Goal: Task Accomplishment & Management: Use online tool/utility

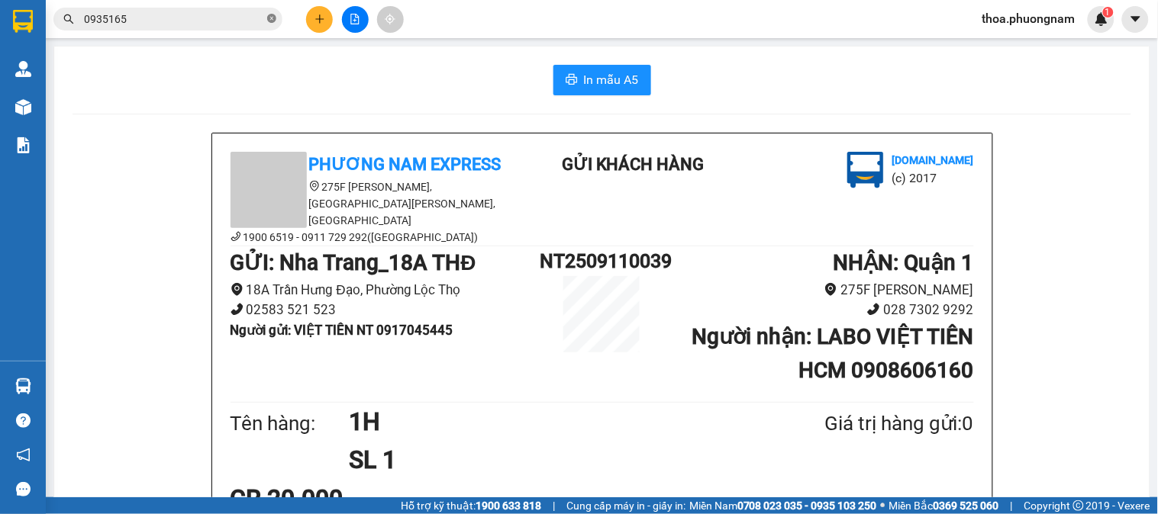
click at [267, 14] on icon "close-circle" at bounding box center [271, 18] width 9 height 9
type input "0"
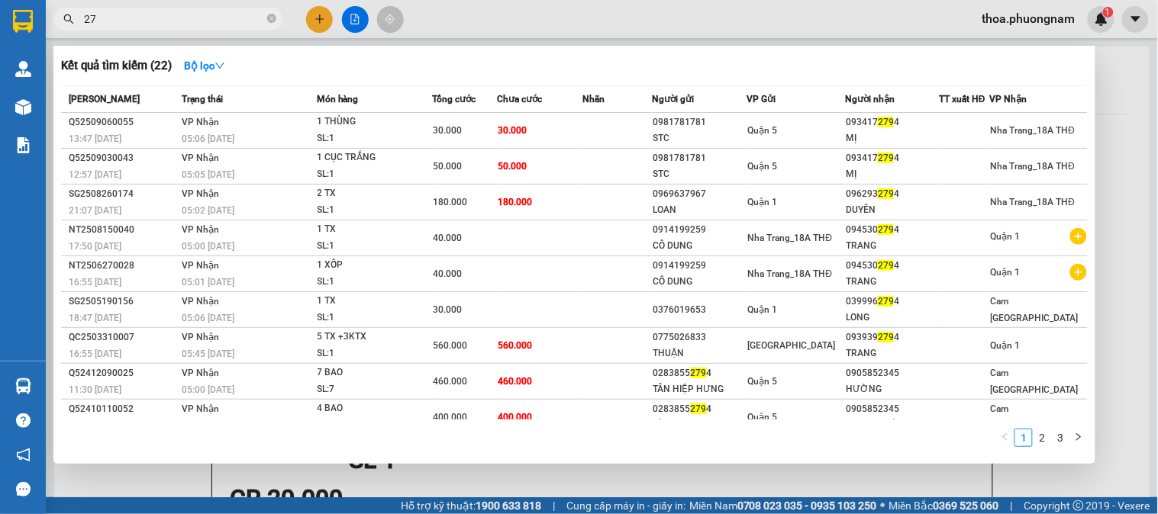
type input "2"
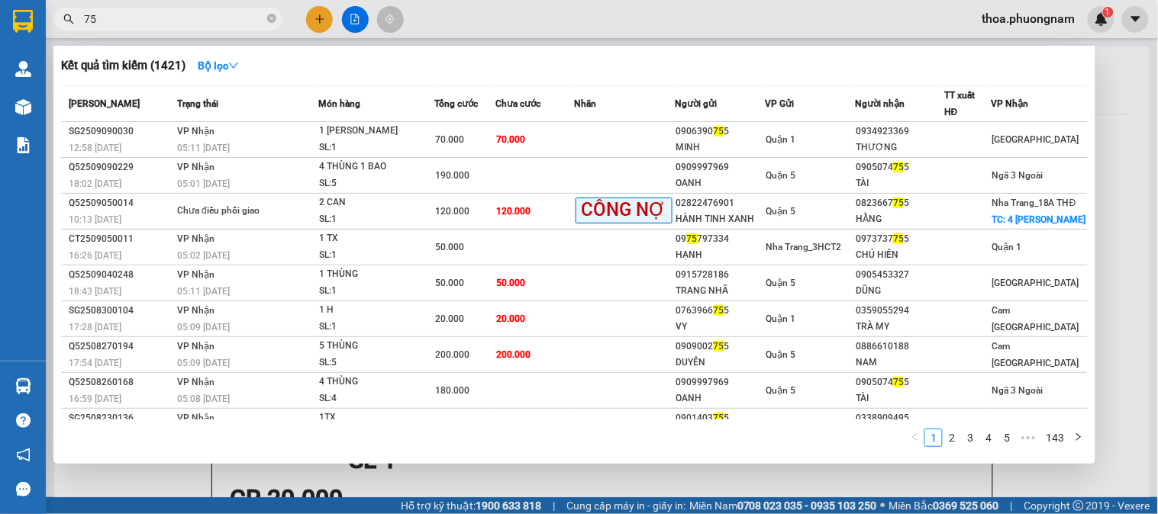
type input "7"
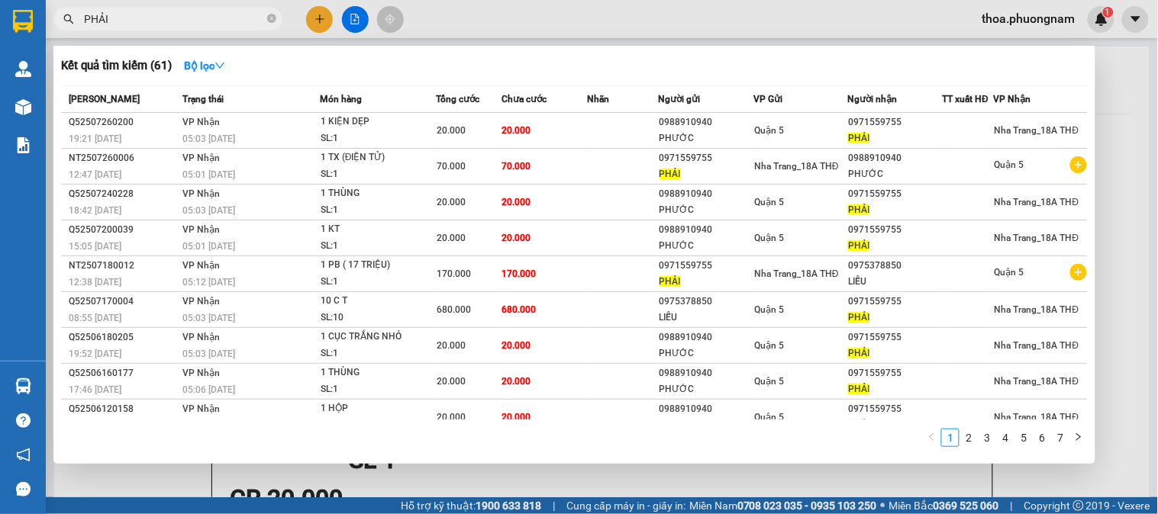
type input "PHẢI"
click at [270, 17] on icon "close-circle" at bounding box center [271, 18] width 9 height 9
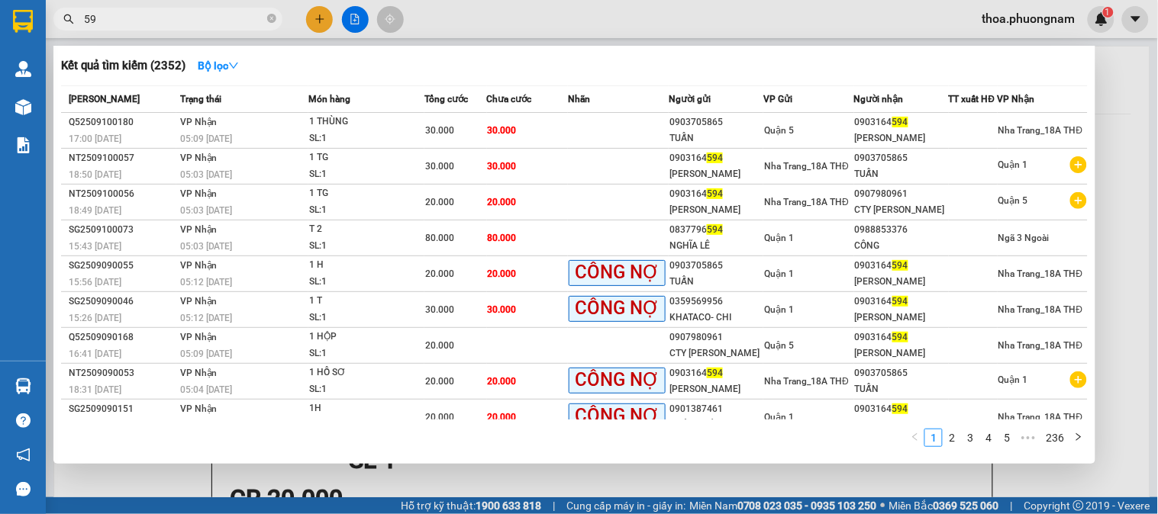
type input "5"
type input "MỊ"
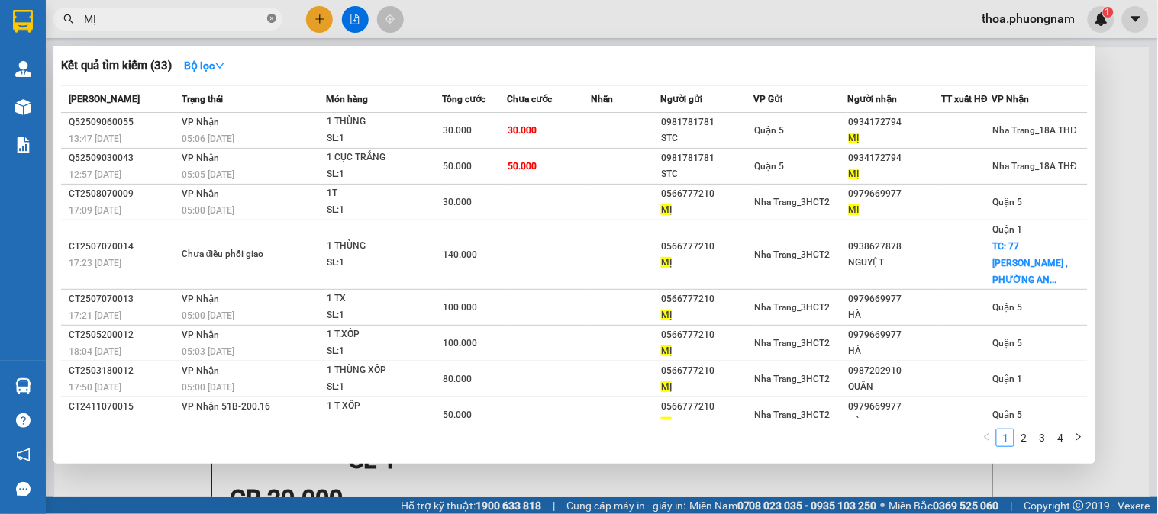
click at [270, 16] on icon "close-circle" at bounding box center [271, 18] width 9 height 9
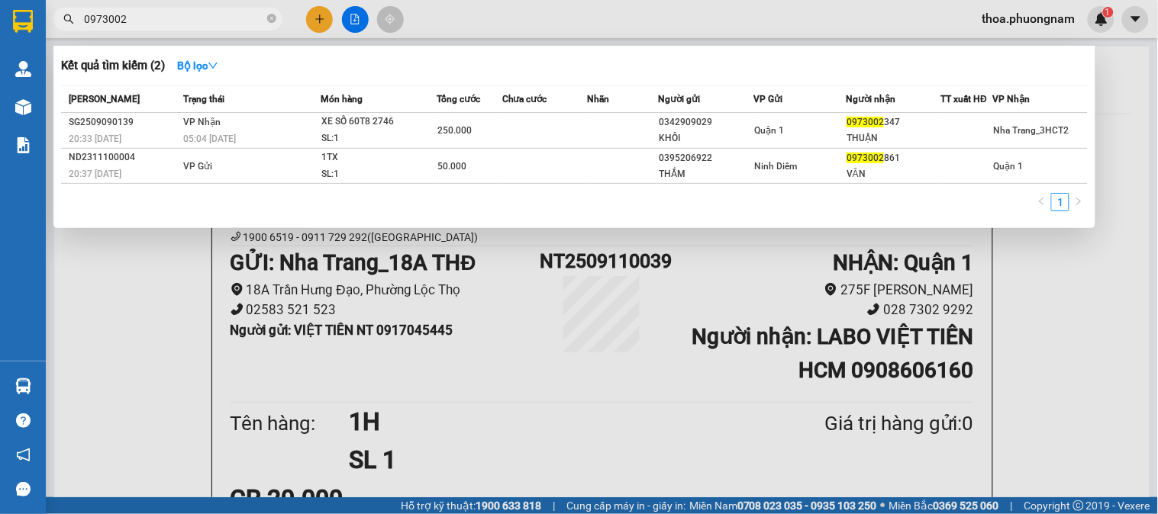
type input "0973002"
drag, startPoint x: 1157, startPoint y: 547, endPoint x: 272, endPoint y: 15, distance: 1032.2
click at [272, 15] on icon "close-circle" at bounding box center [271, 18] width 9 height 9
type input "755"
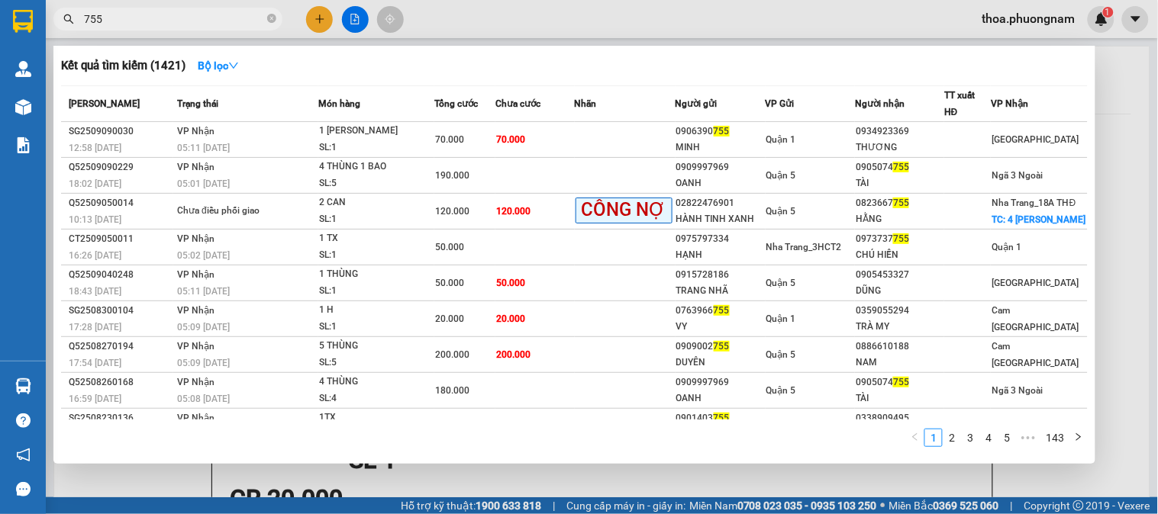
drag, startPoint x: 272, startPoint y: 13, endPoint x: 286, endPoint y: 13, distance: 14.5
click at [273, 14] on icon "close-circle" at bounding box center [271, 18] width 9 height 9
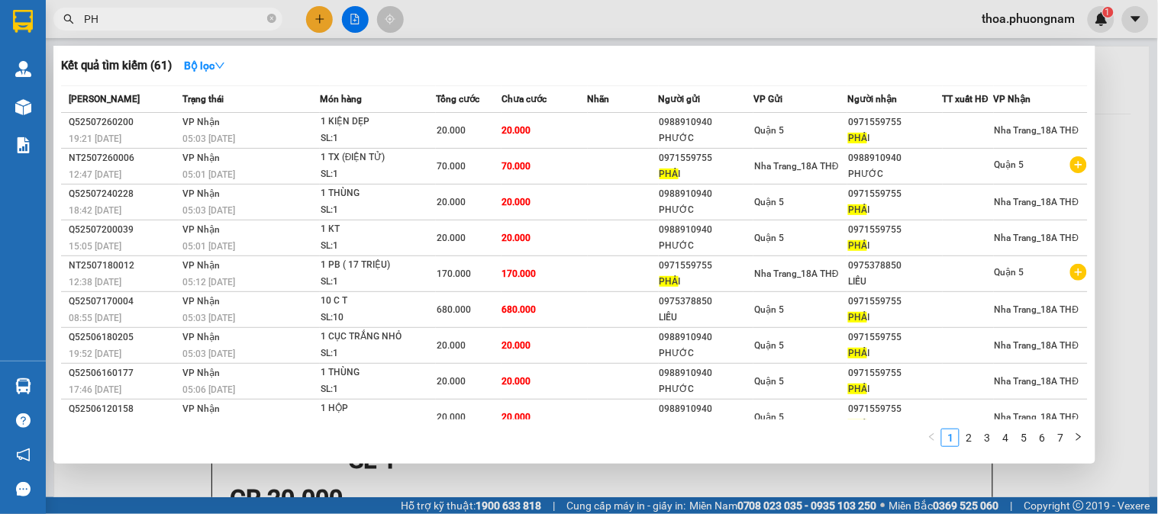
type input "P"
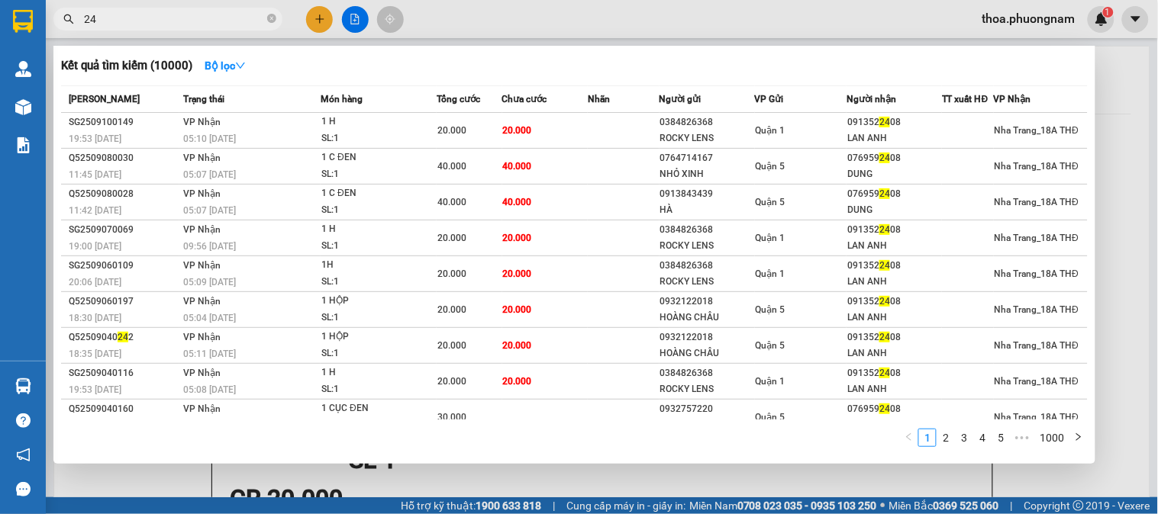
type input "2"
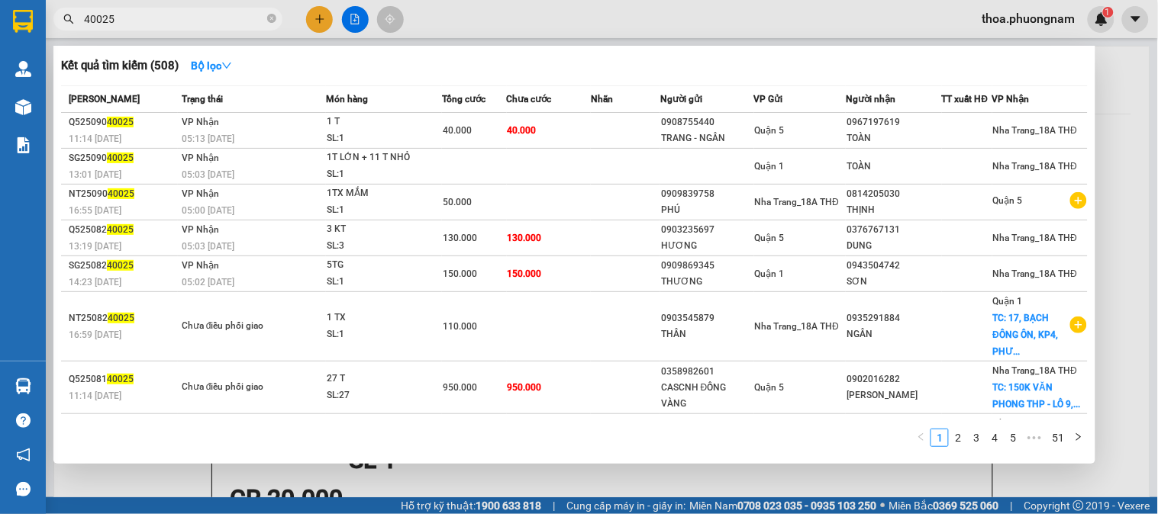
type input "40025"
click at [1139, 211] on div at bounding box center [579, 257] width 1158 height 514
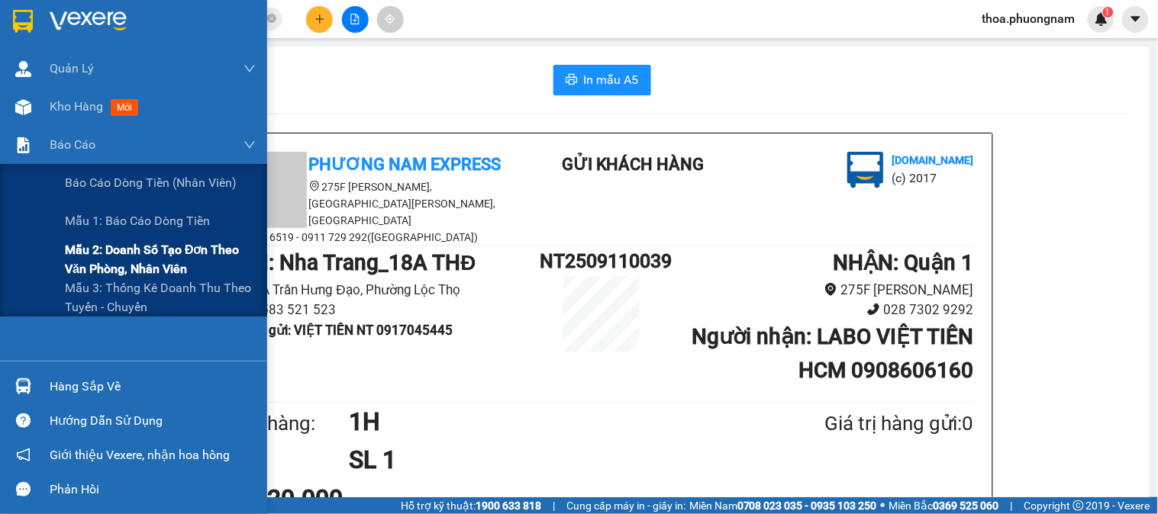
drag, startPoint x: 141, startPoint y: 271, endPoint x: 218, endPoint y: 259, distance: 77.9
click at [145, 271] on span "Mẫu 2: Doanh số tạo đơn theo Văn phòng, nhân viên" at bounding box center [160, 259] width 191 height 38
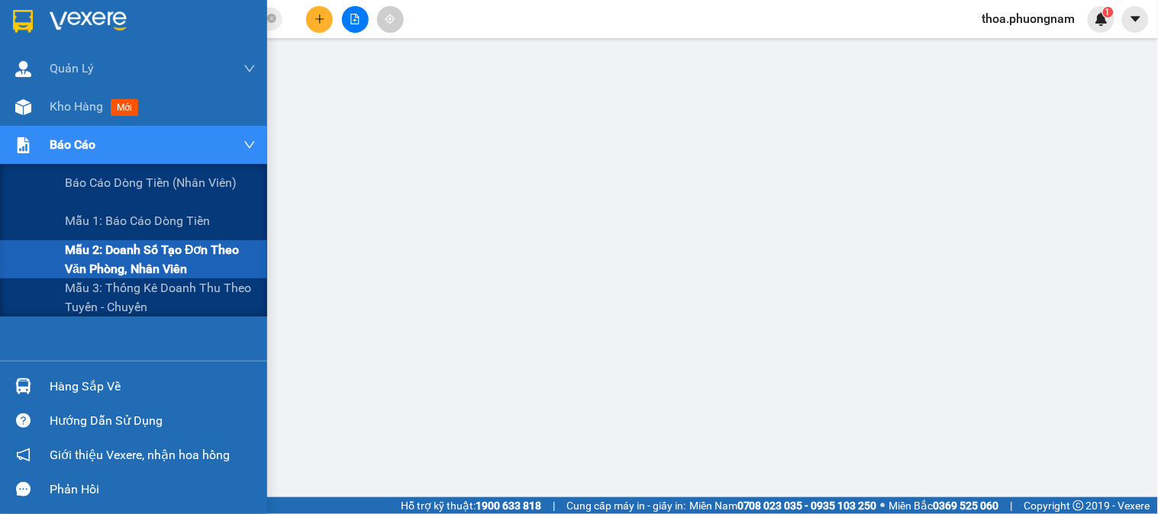
click at [118, 131] on div "Báo cáo" at bounding box center [153, 145] width 206 height 38
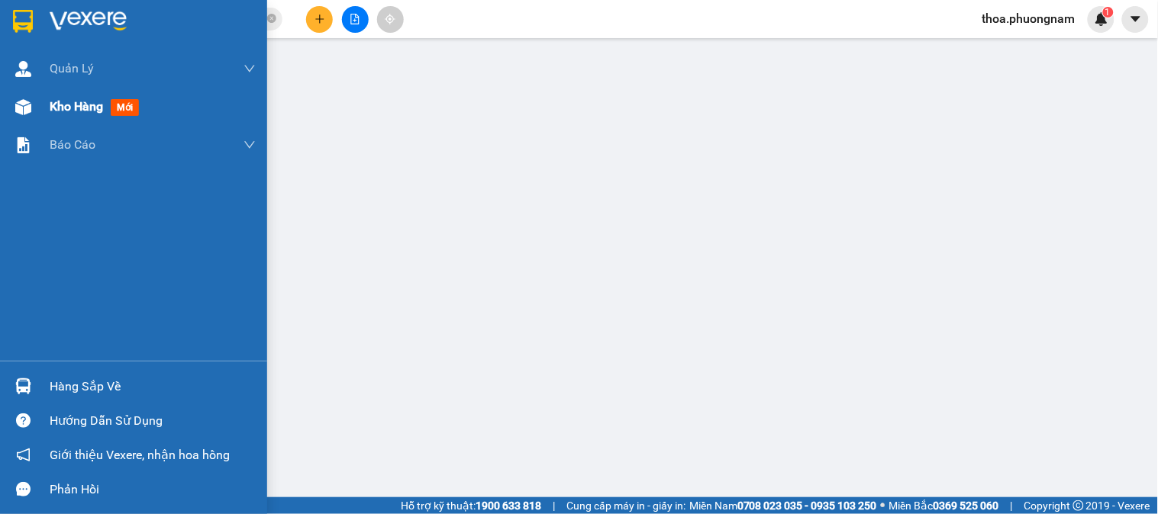
click at [122, 108] on span "mới" at bounding box center [125, 107] width 28 height 17
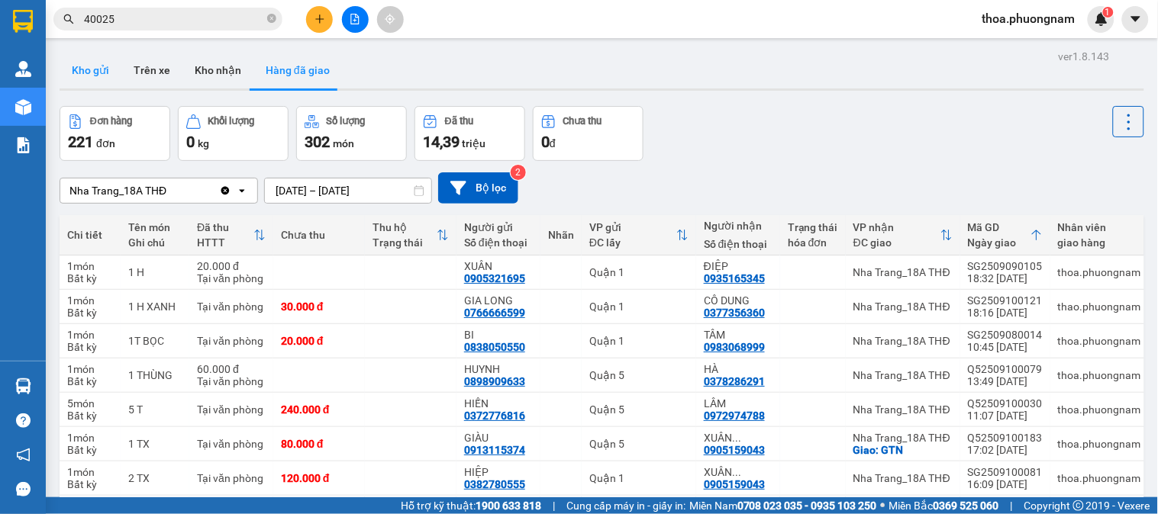
click at [108, 67] on button "Kho gửi" at bounding box center [91, 70] width 62 height 37
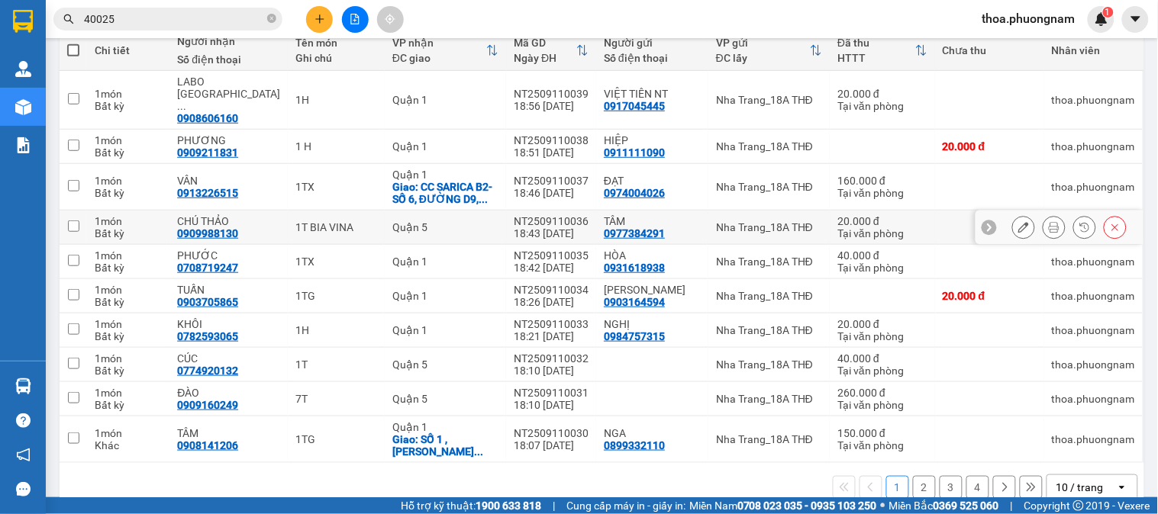
scroll to position [189, 0]
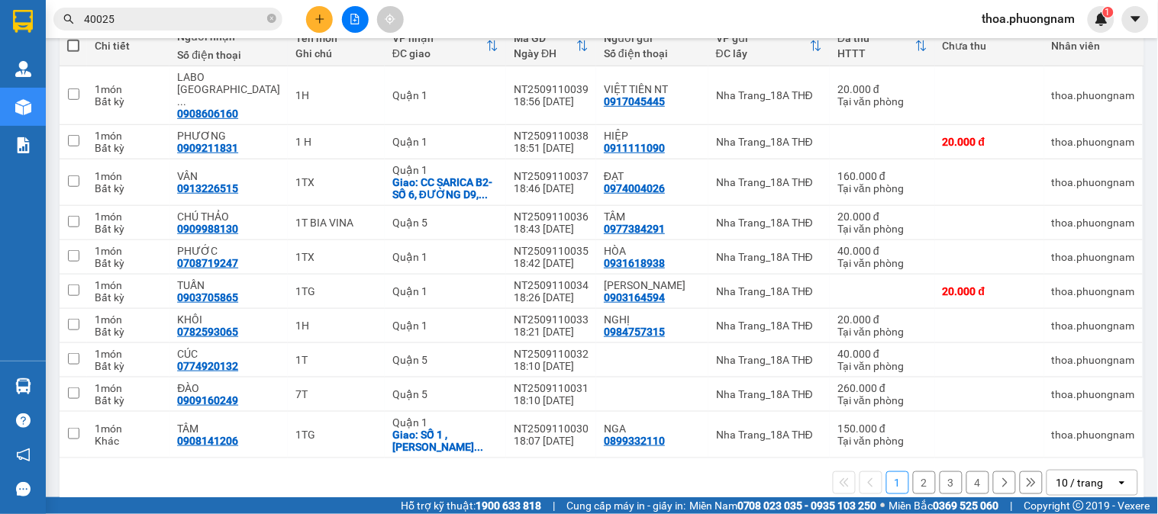
click at [1079, 475] on div "10 / trang" at bounding box center [1079, 482] width 47 height 15
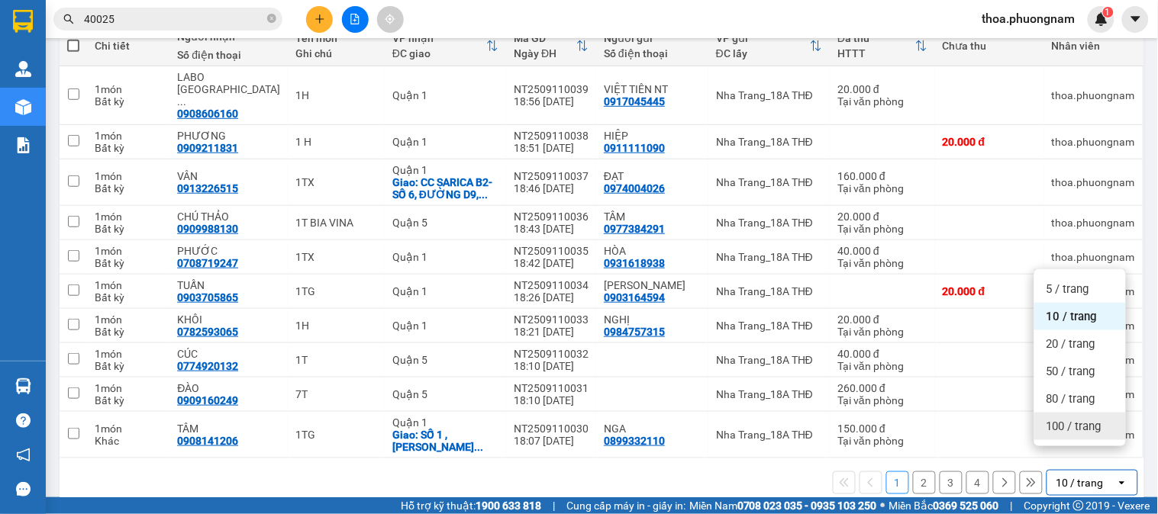
click at [1065, 429] on span "100 / trang" at bounding box center [1073, 426] width 55 height 15
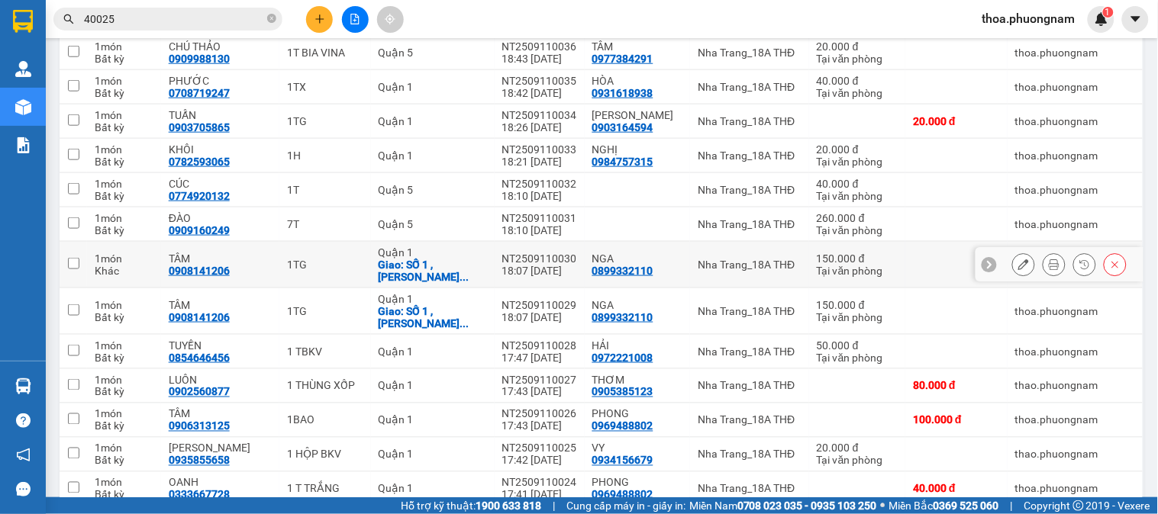
scroll to position [444, 0]
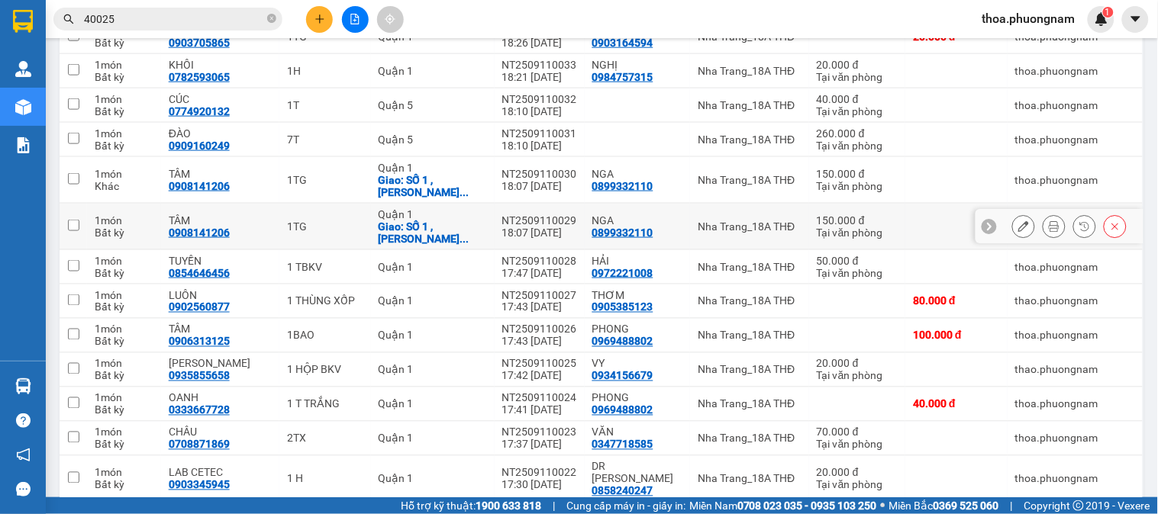
click at [1013, 214] on button at bounding box center [1023, 227] width 21 height 27
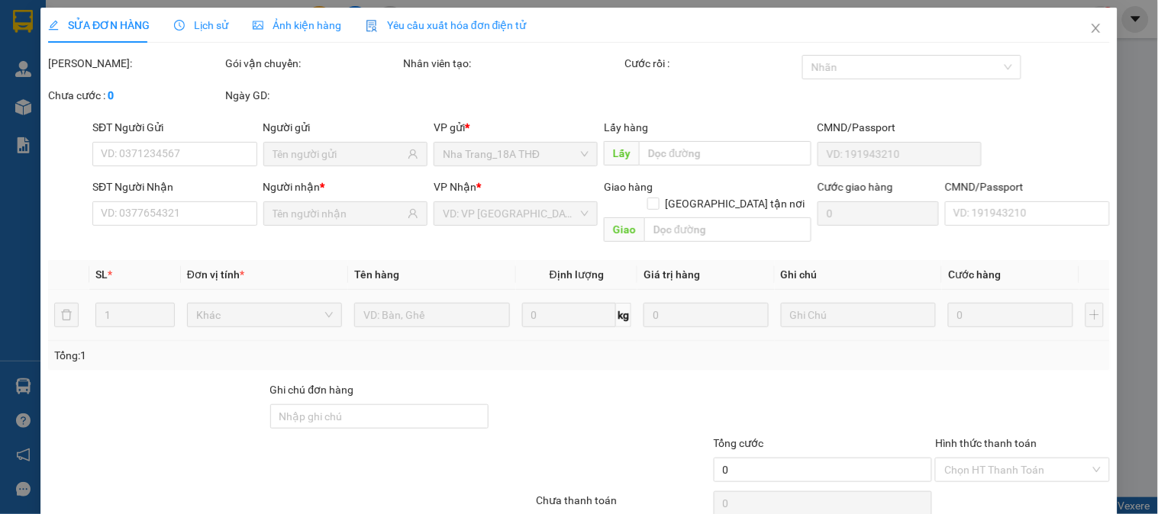
type input "0899332110"
type input "0908141206"
checkbox input "true"
type input "SỐ 1 ,TRỊNH QUANG NGHỊ ,PHƯỜNG 7 ,QUẬN 8 GTN 90"
type input "150.000"
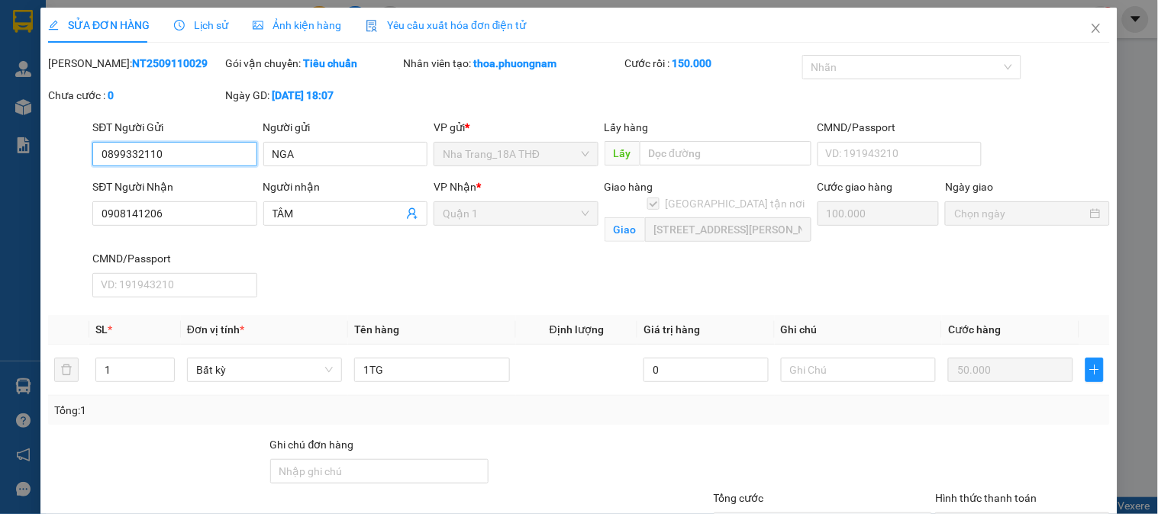
scroll to position [124, 0]
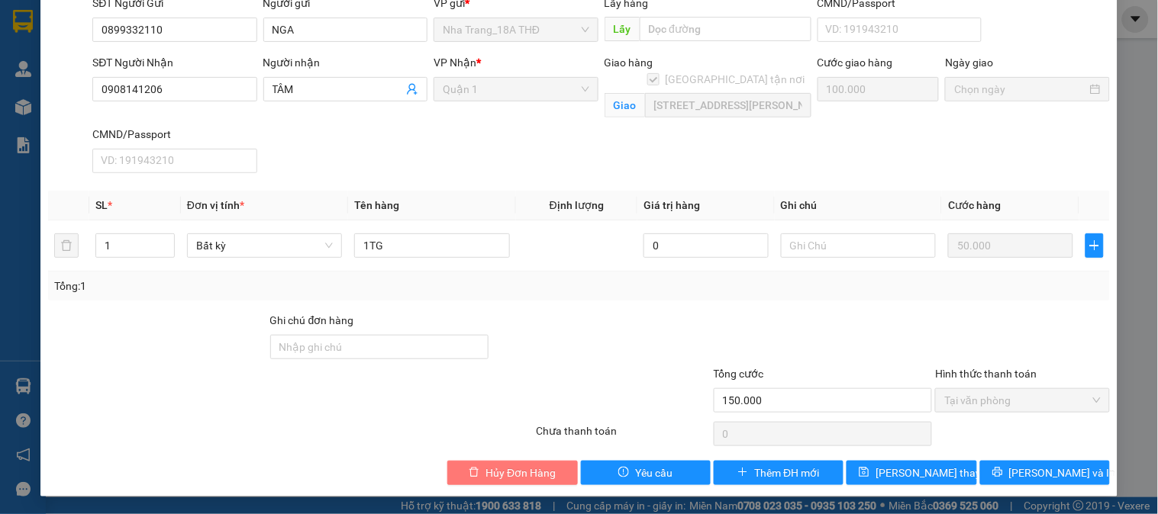
click at [547, 465] on span "Hủy Đơn Hàng" at bounding box center [520, 473] width 70 height 17
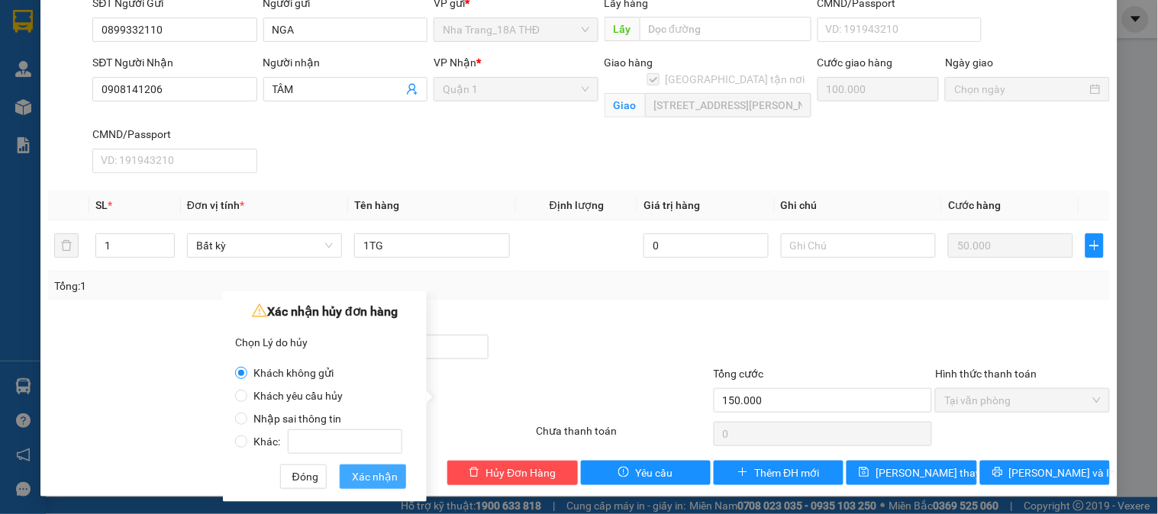
drag, startPoint x: 384, startPoint y: 472, endPoint x: 341, endPoint y: 455, distance: 45.9
click at [384, 471] on span "Xác nhận" at bounding box center [375, 477] width 46 height 17
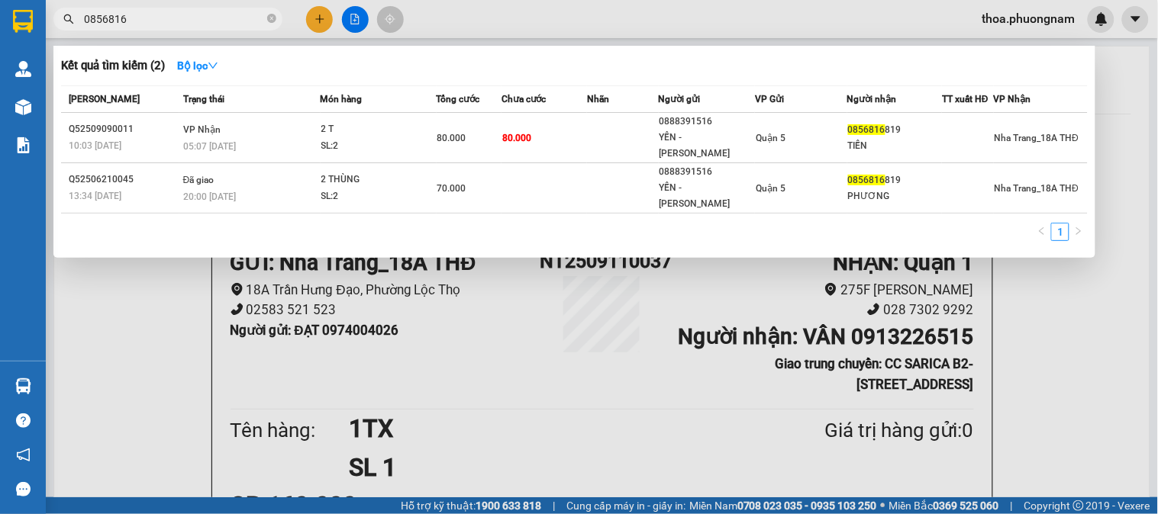
scroll to position [85, 0]
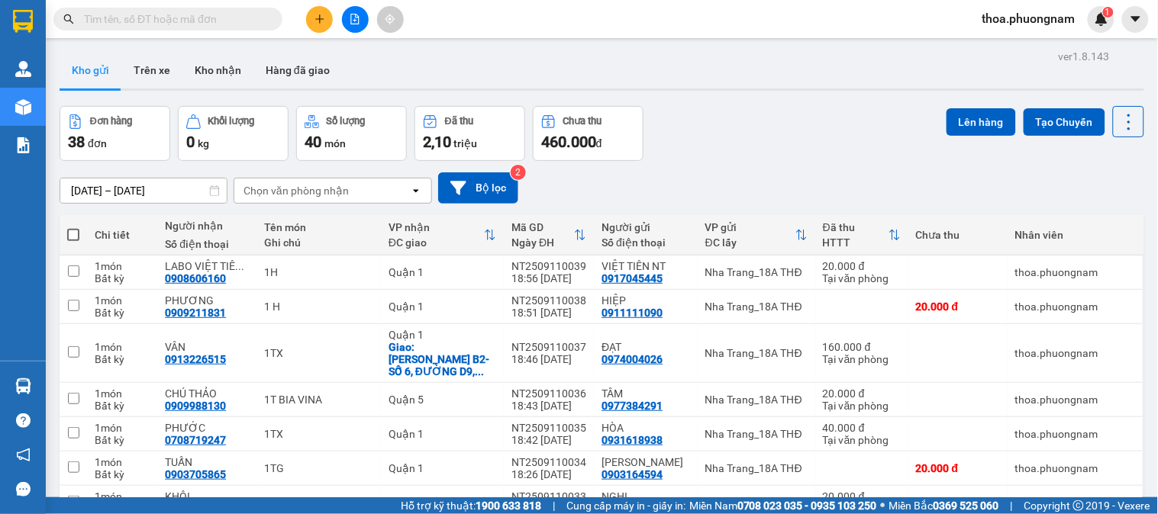
click at [67, 230] on span at bounding box center [73, 235] width 12 height 12
click at [73, 227] on input "checkbox" at bounding box center [73, 227] width 0 height 0
checkbox input "true"
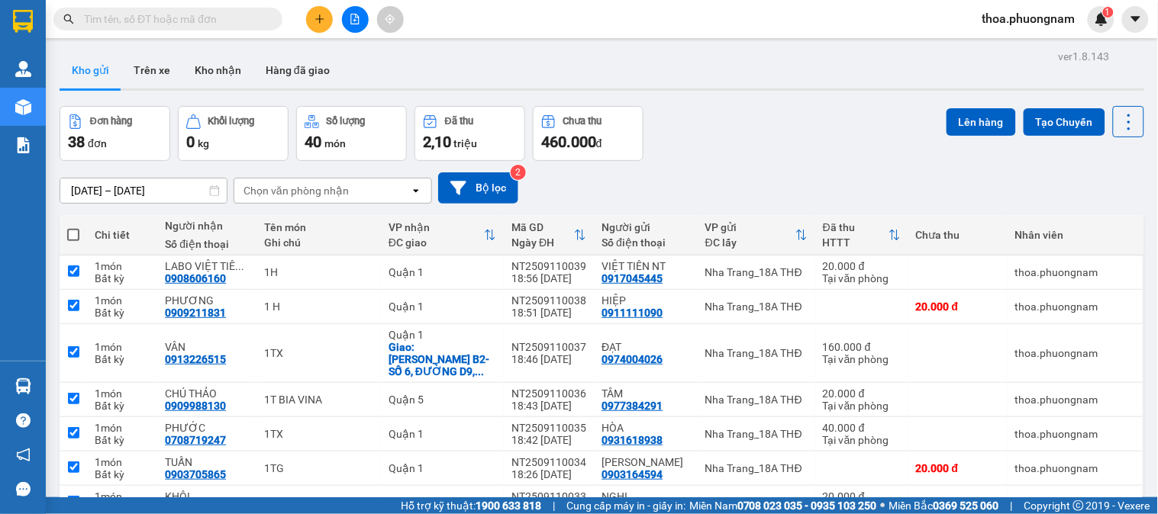
checkbox input "true"
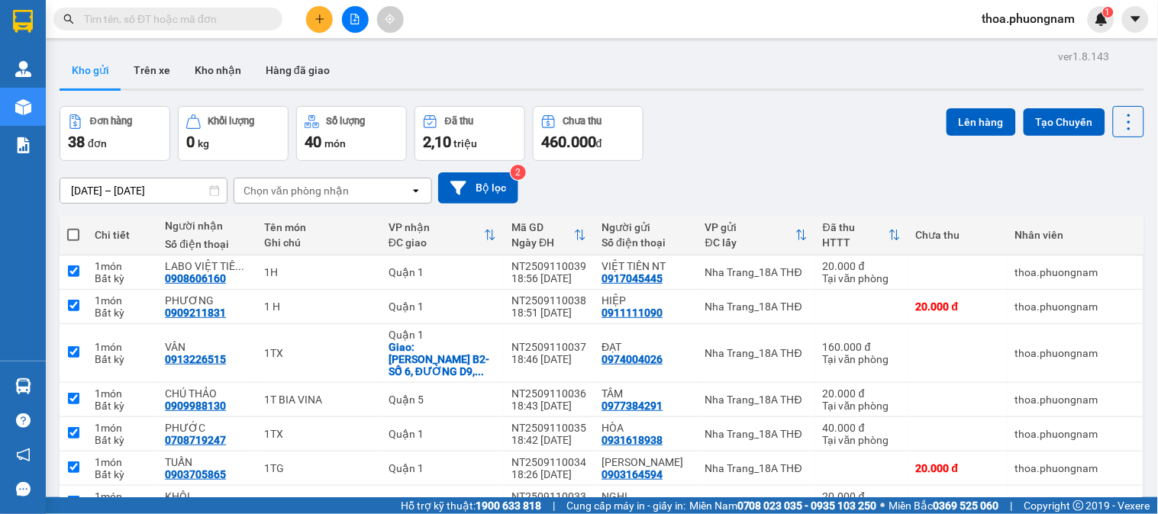
checkbox input "true"
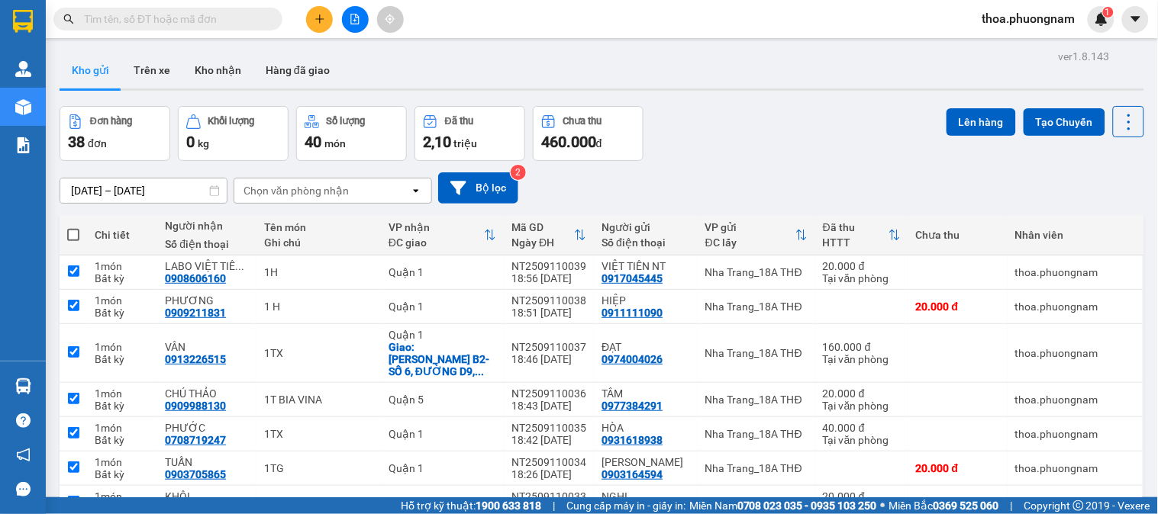
checkbox input "true"
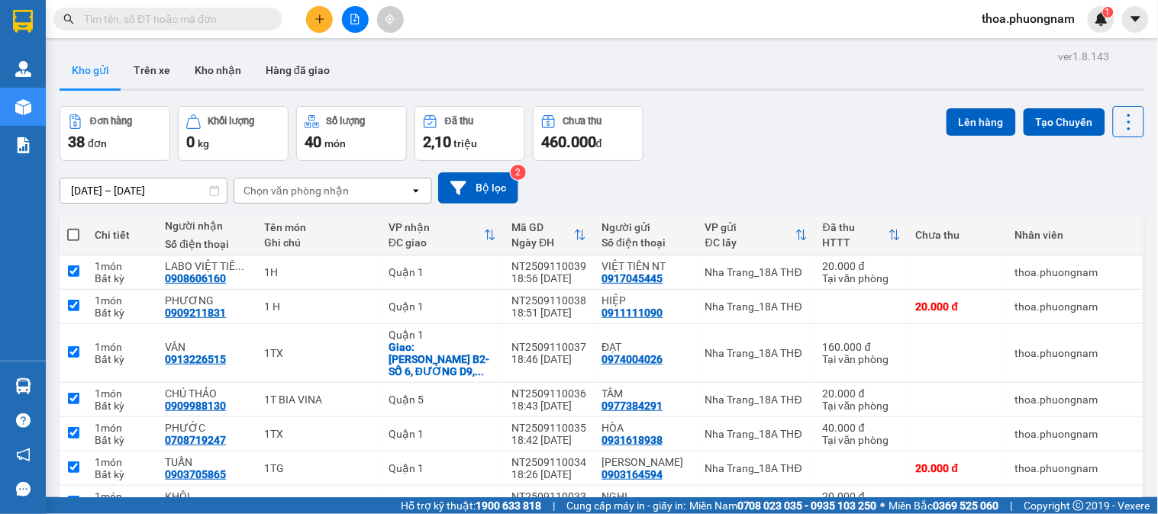
checkbox input "true"
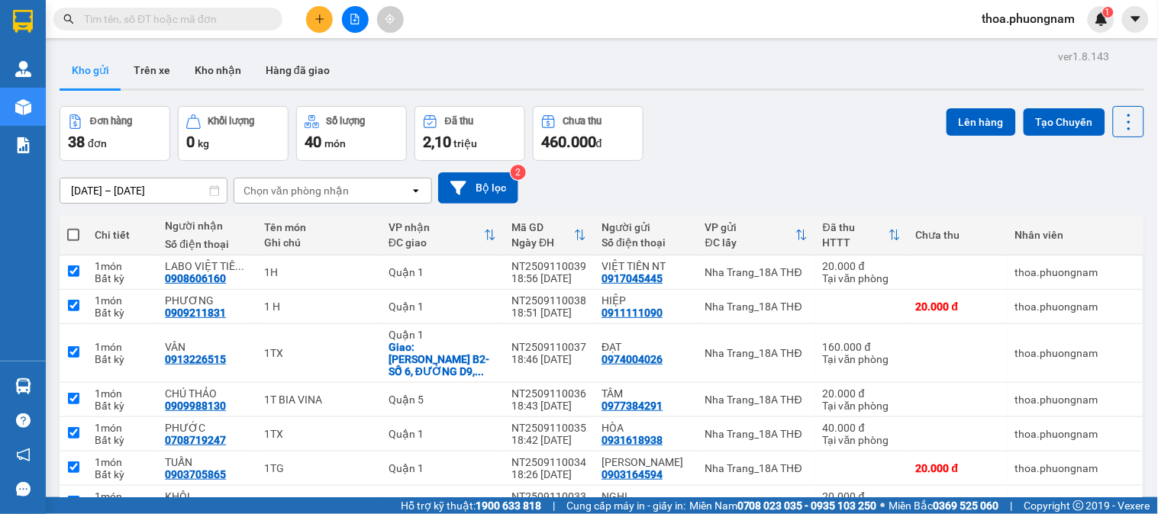
checkbox input "true"
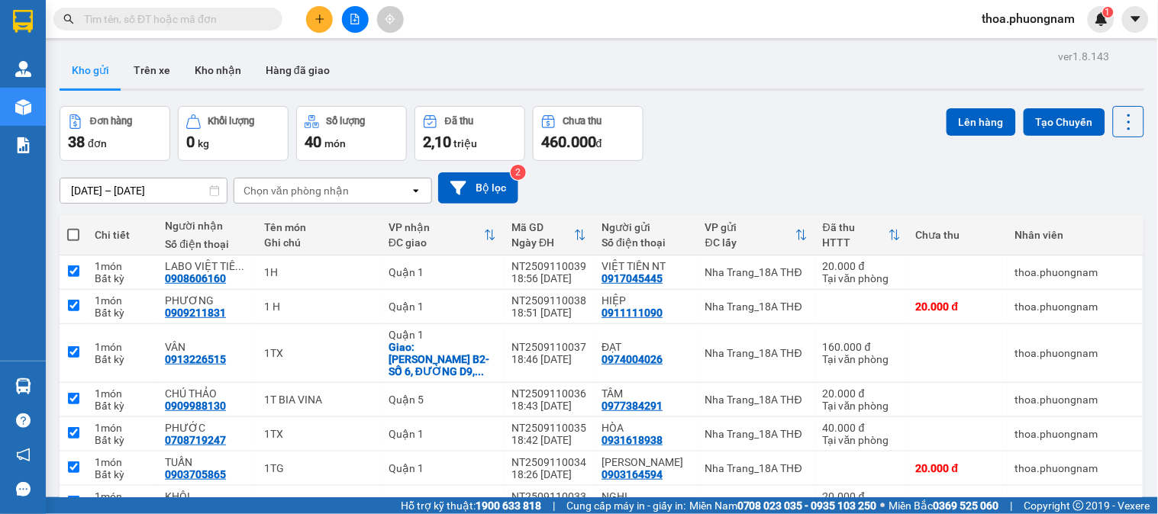
checkbox input "true"
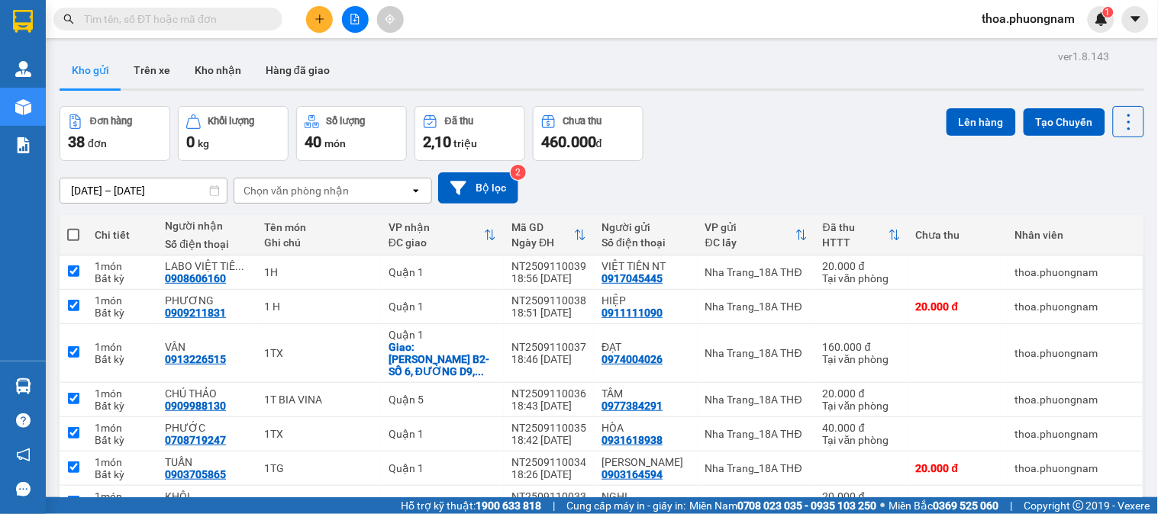
checkbox input "true"
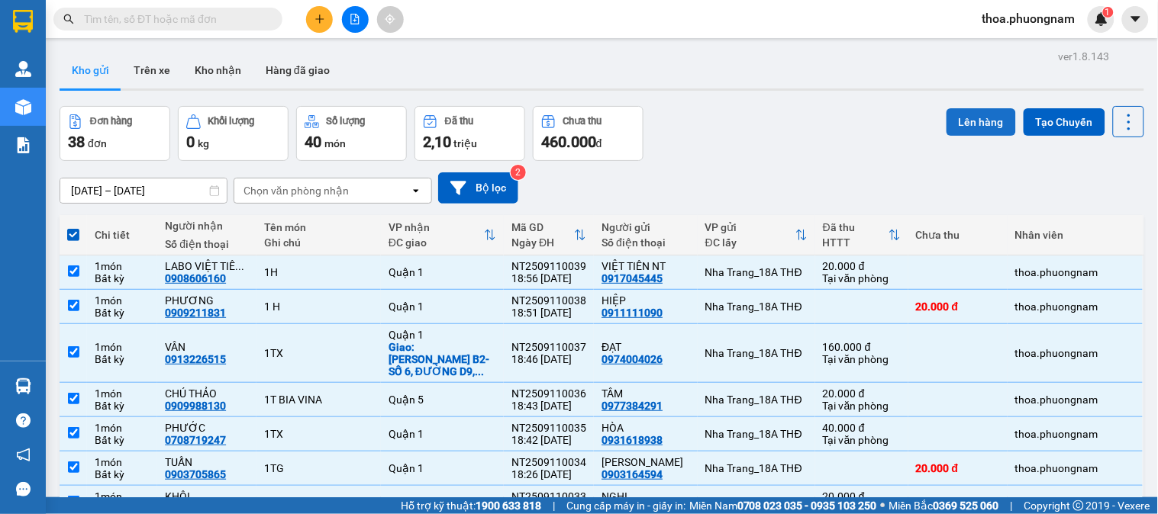
drag, startPoint x: 972, startPoint y: 124, endPoint x: 965, endPoint y: 125, distance: 7.8
click at [971, 124] on button "Lên hàng" at bounding box center [980, 121] width 69 height 27
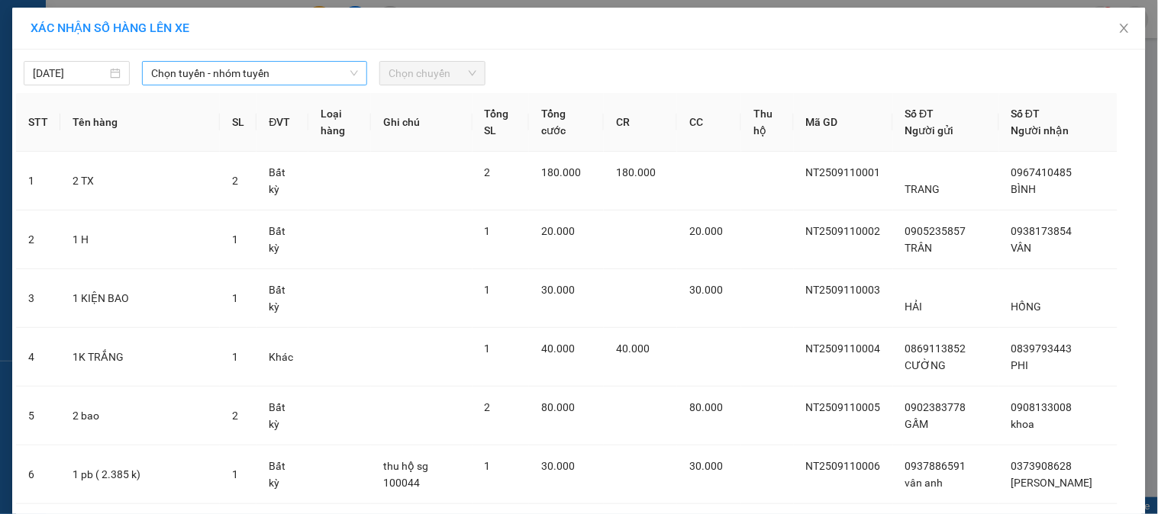
click at [247, 82] on span "Chọn tuyến - nhóm tuyến" at bounding box center [254, 73] width 207 height 23
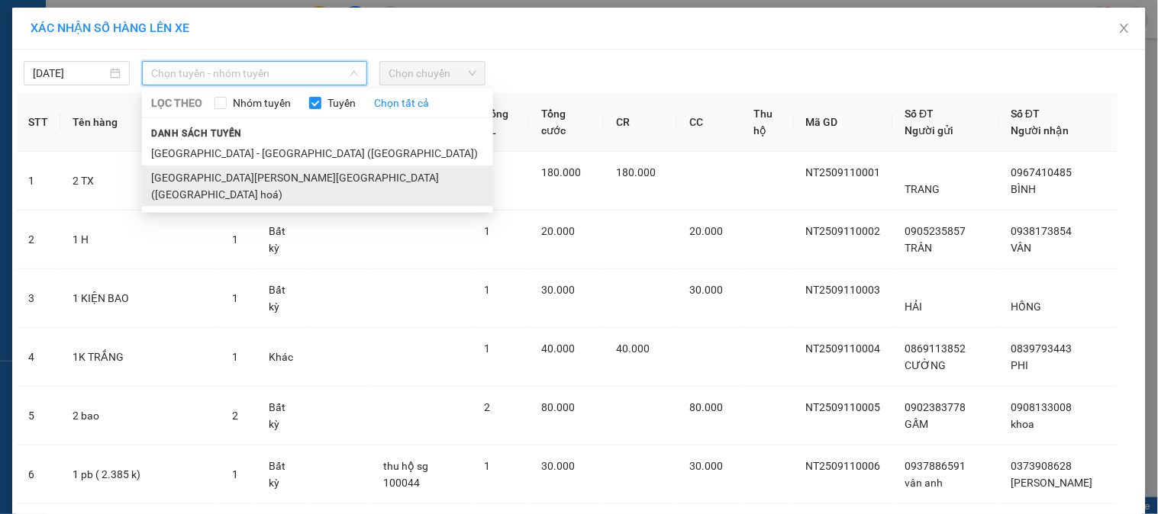
click at [227, 174] on li "Nha Trang - Sài Gòn (Hàng hoá)" at bounding box center [317, 186] width 351 height 41
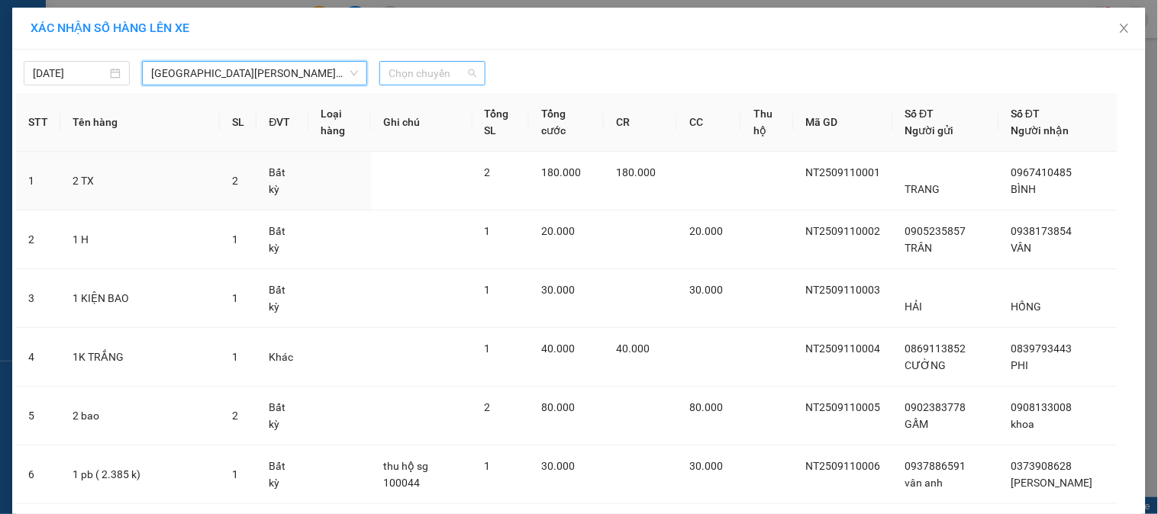
click at [417, 76] on span "Chọn chuyến" at bounding box center [432, 73] width 88 height 23
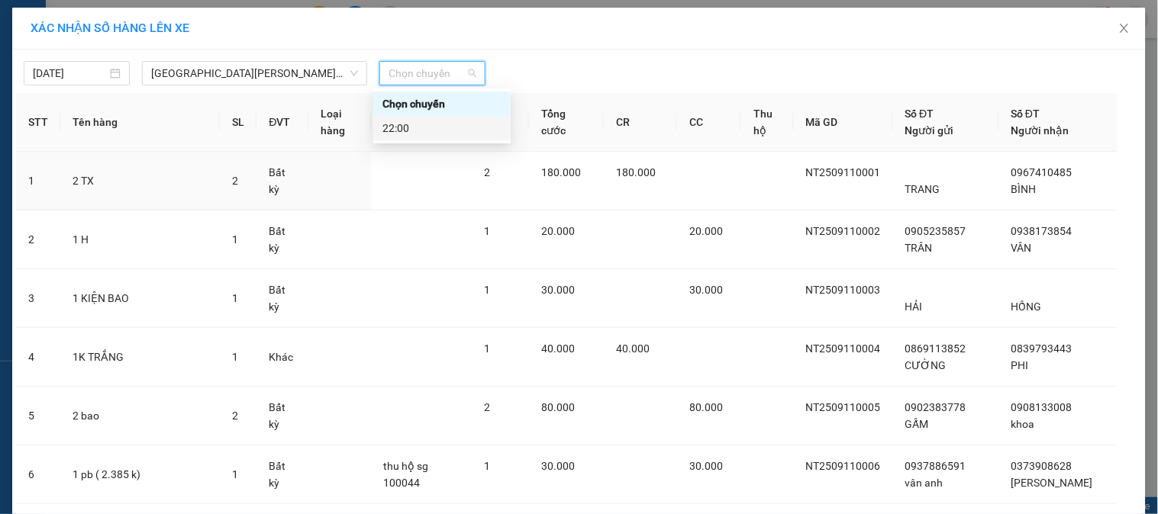
click at [413, 134] on div "22:00" at bounding box center [441, 128] width 119 height 17
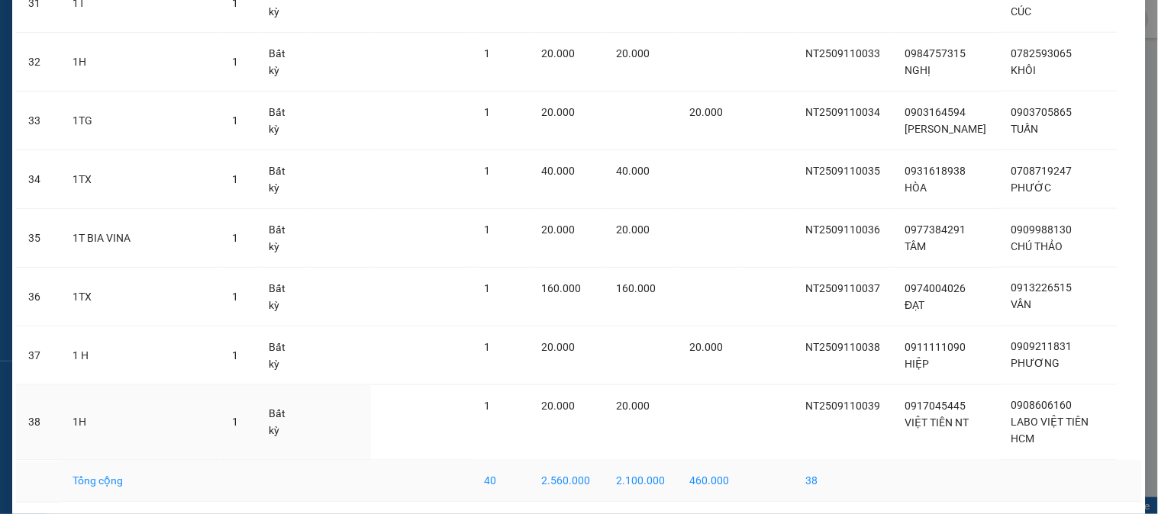
scroll to position [2026, 0]
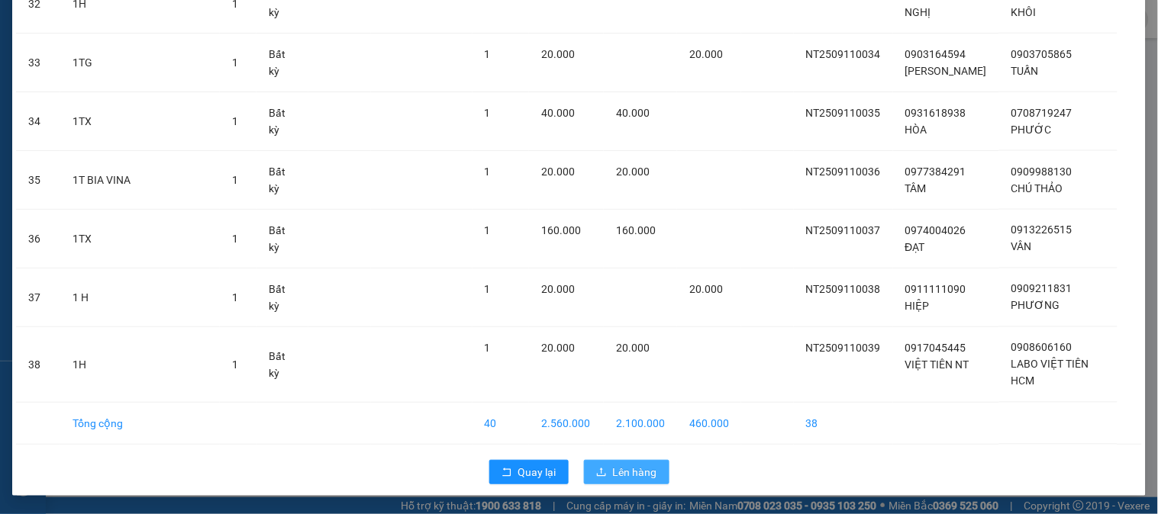
click at [618, 463] on button "Lên hàng" at bounding box center [626, 472] width 85 height 24
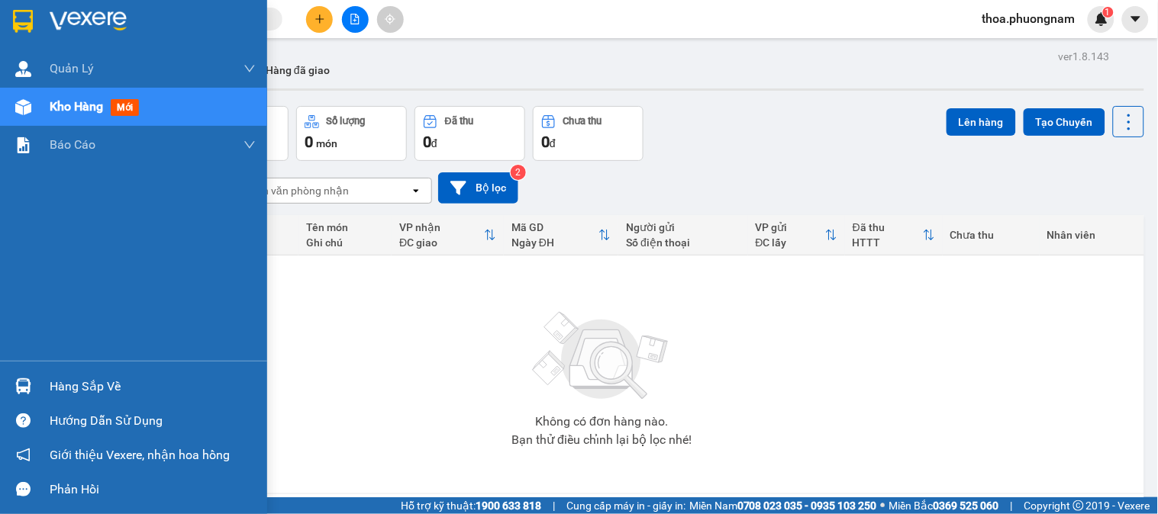
click at [115, 109] on span "mới" at bounding box center [125, 107] width 28 height 17
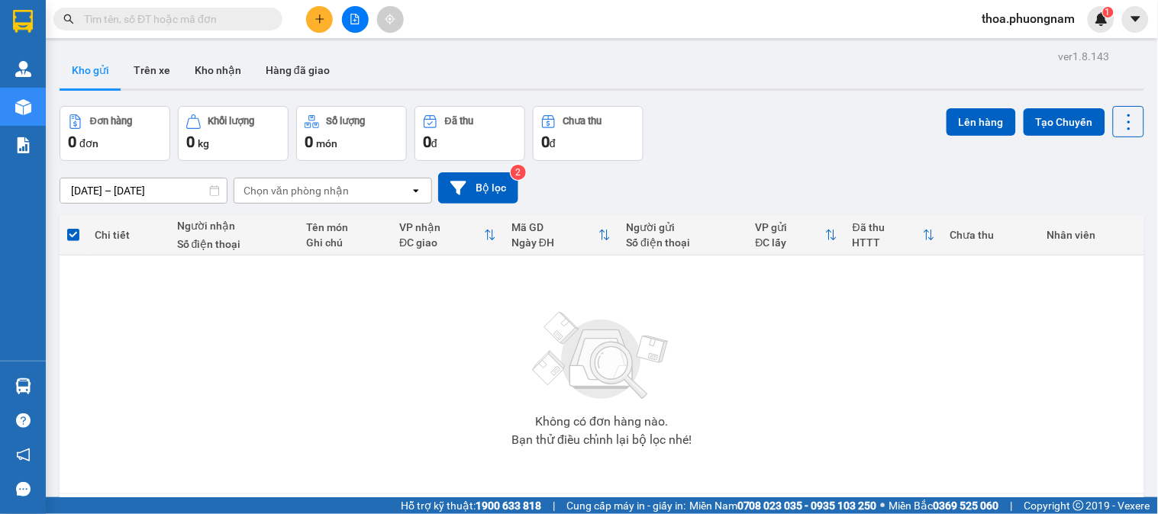
click at [352, 21] on icon "file-add" at bounding box center [355, 19] width 11 height 11
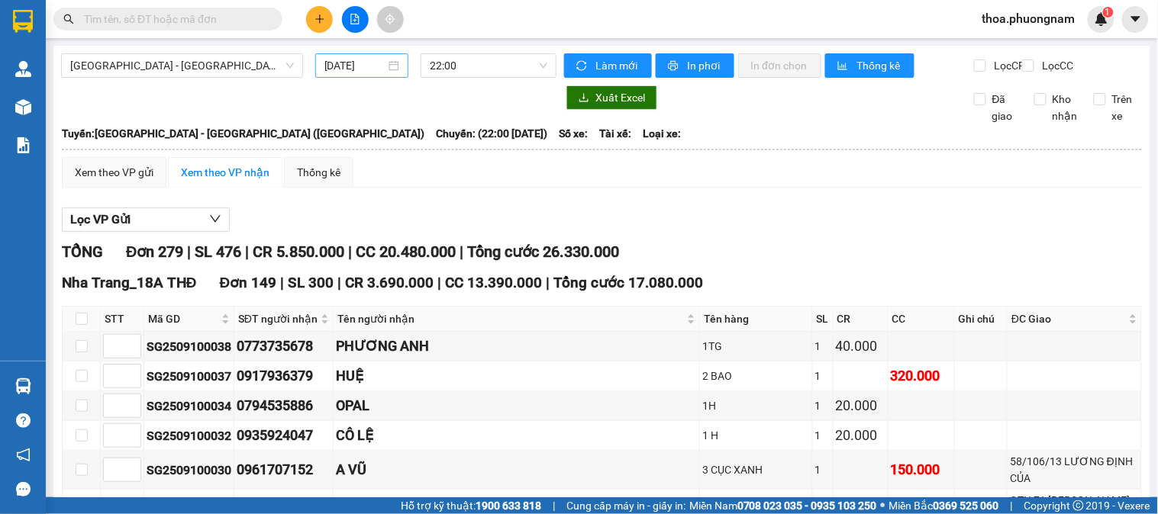
click at [341, 71] on input "11/09/2025" at bounding box center [355, 65] width 62 height 17
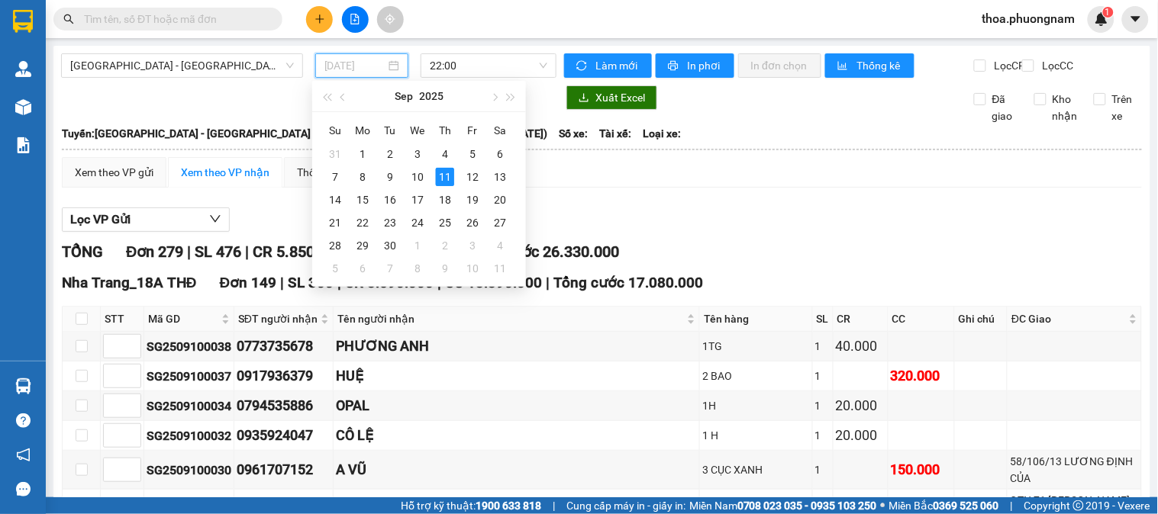
type input "11/09/2025"
click at [443, 176] on div "11" at bounding box center [445, 177] width 18 height 18
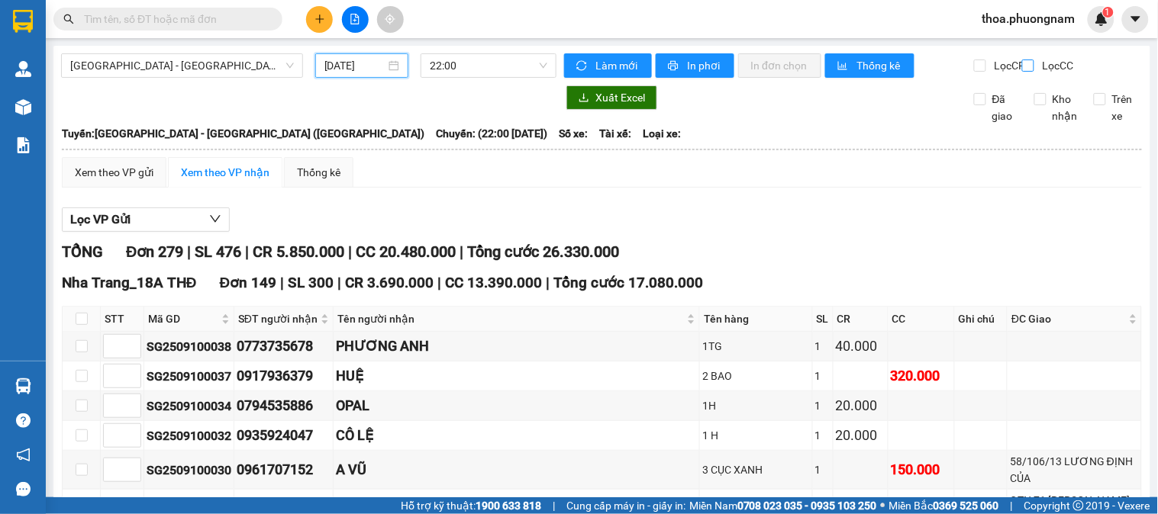
click at [1022, 66] on input "Lọc CC" at bounding box center [1029, 66] width 15 height 12
checkbox input "true"
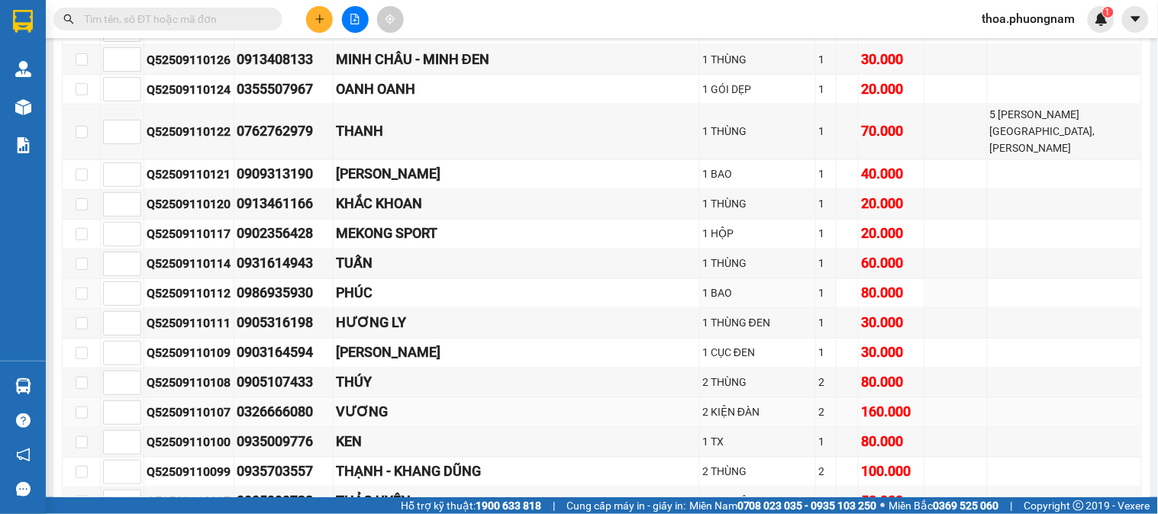
scroll to position [2119, 0]
